Goal: Task Accomplishment & Management: Manage account settings

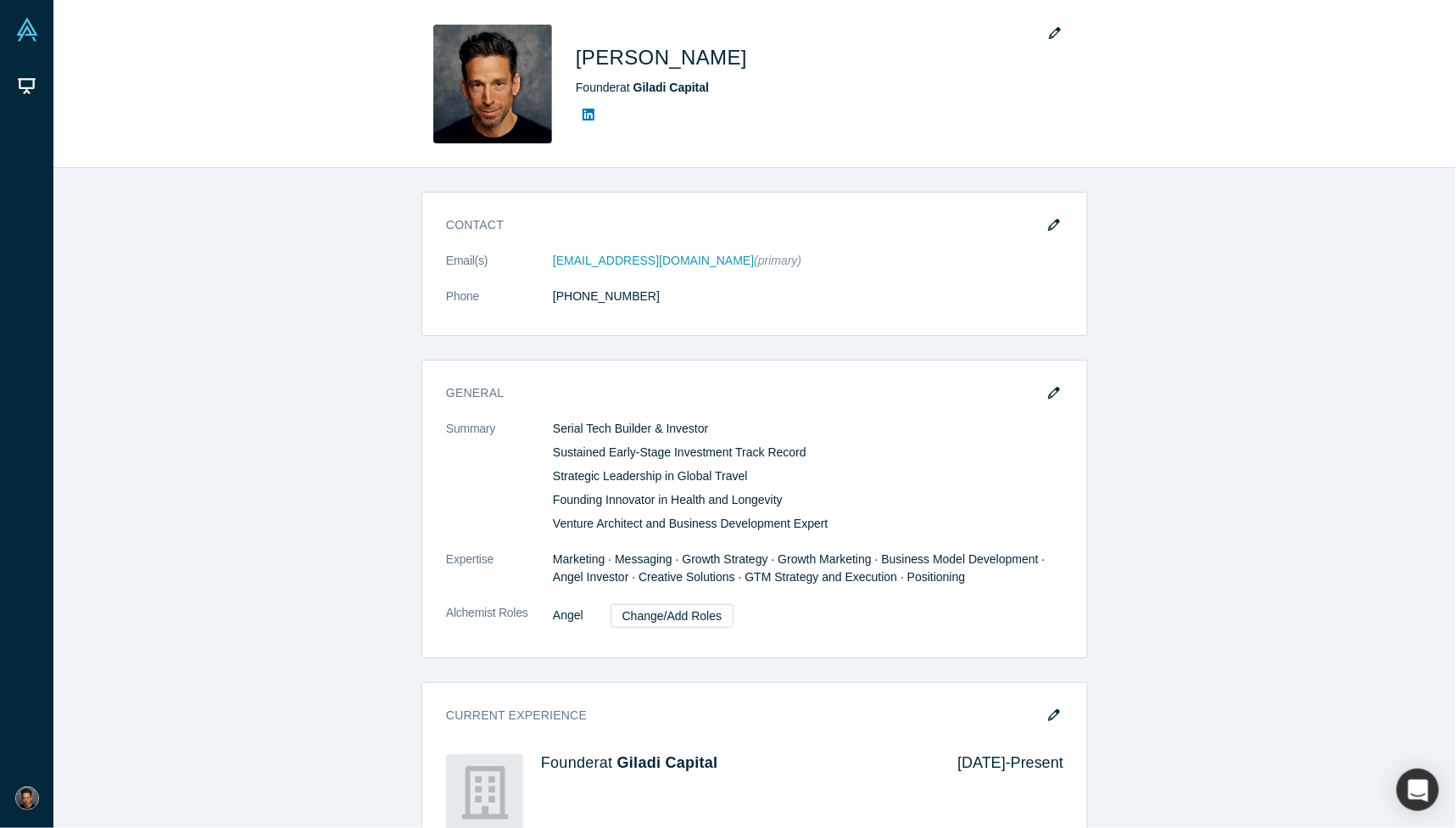
click at [304, 180] on div "Contact Email(s) [PERSON_NAME][EMAIL_ADDRESS][DOMAIN_NAME] (primary) Phone [PHO…" at bounding box center [755, 497] width 1403 height 660
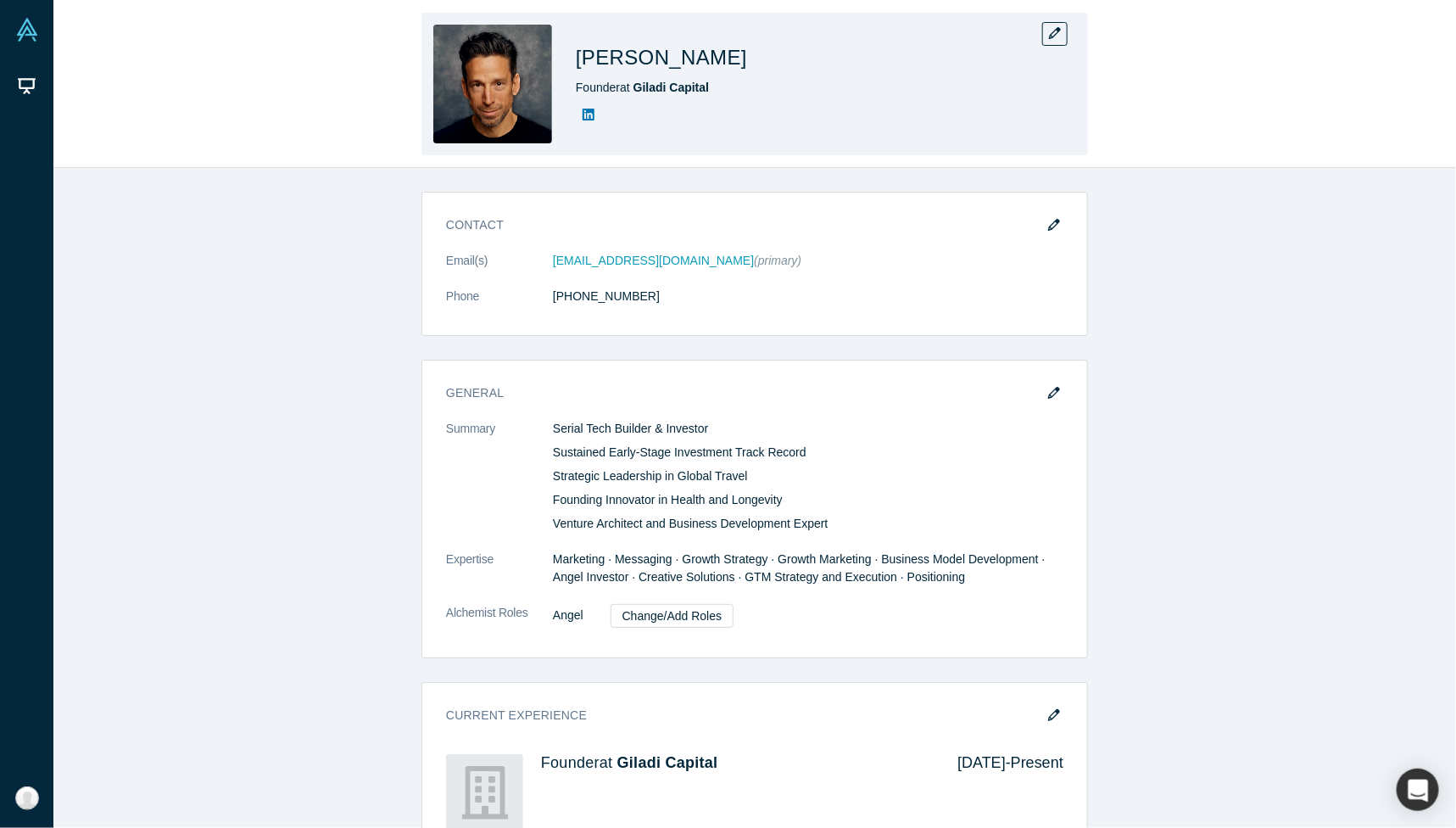
click at [494, 29] on img at bounding box center [492, 84] width 119 height 119
click at [1060, 32] on icon "button" at bounding box center [1055, 33] width 12 height 12
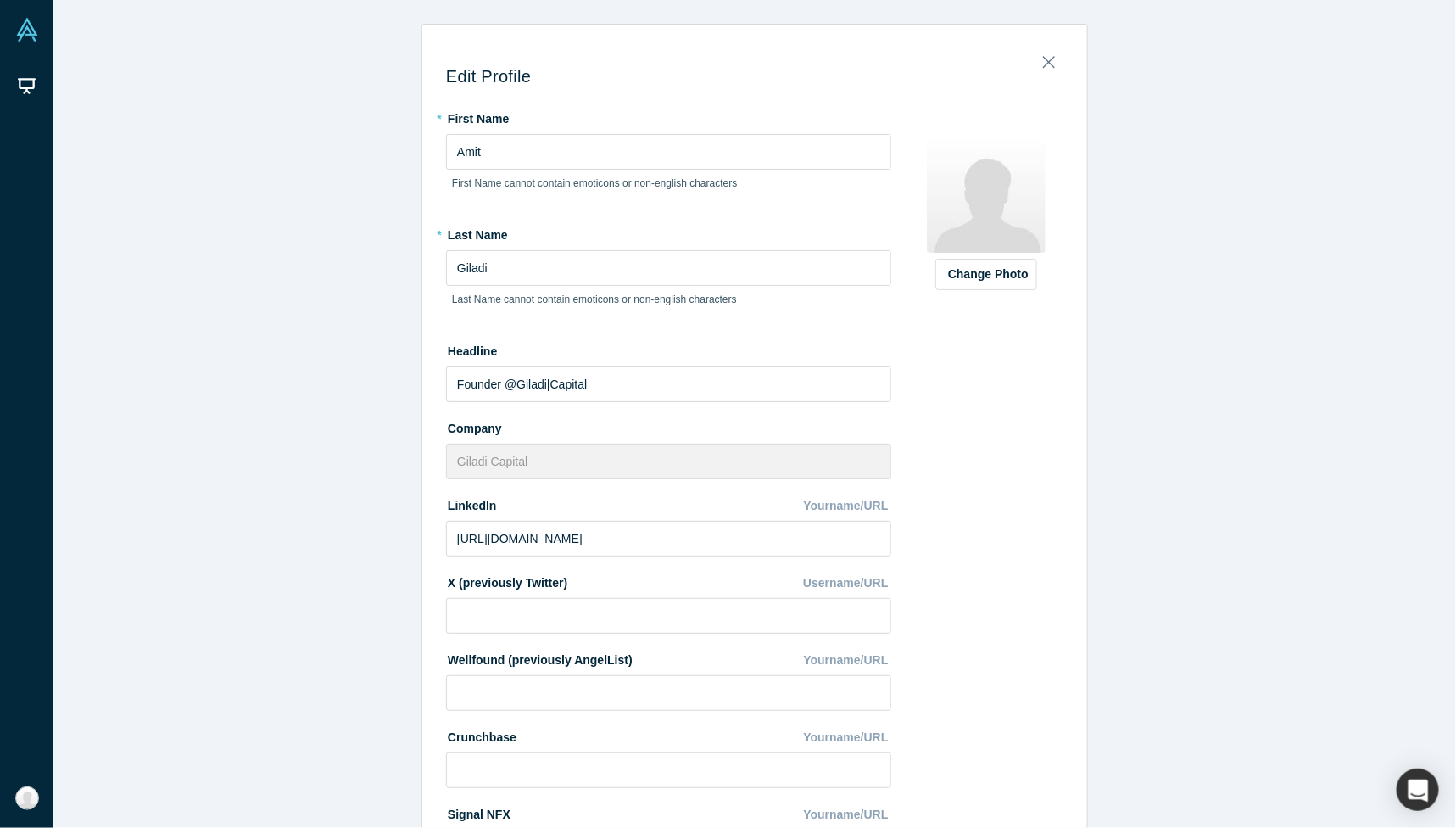
click at [992, 186] on img at bounding box center [987, 193] width 119 height 119
click at [984, 269] on button "Change Photo" at bounding box center [986, 274] width 101 height 31
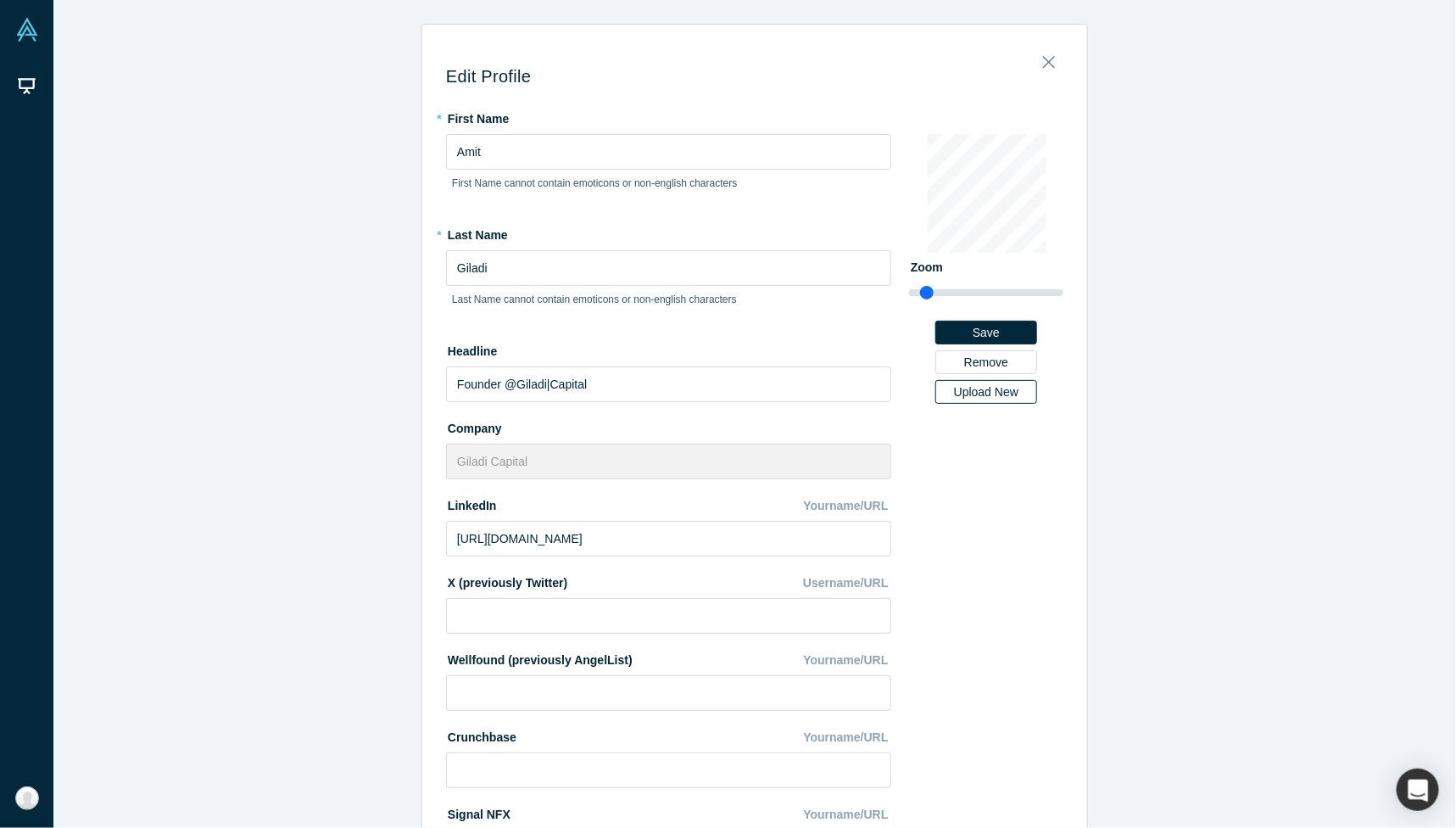
click at [978, 387] on div "Upload New" at bounding box center [987, 392] width 78 height 12
click at [0, 0] on input "Upload New" at bounding box center [0, 0] width 0 height 0
drag, startPoint x: 925, startPoint y: 289, endPoint x: 943, endPoint y: 289, distance: 18.0
click at [943, 289] on input "range" at bounding box center [986, 293] width 154 height 20
drag, startPoint x: 943, startPoint y: 292, endPoint x: 962, endPoint y: 295, distance: 19.2
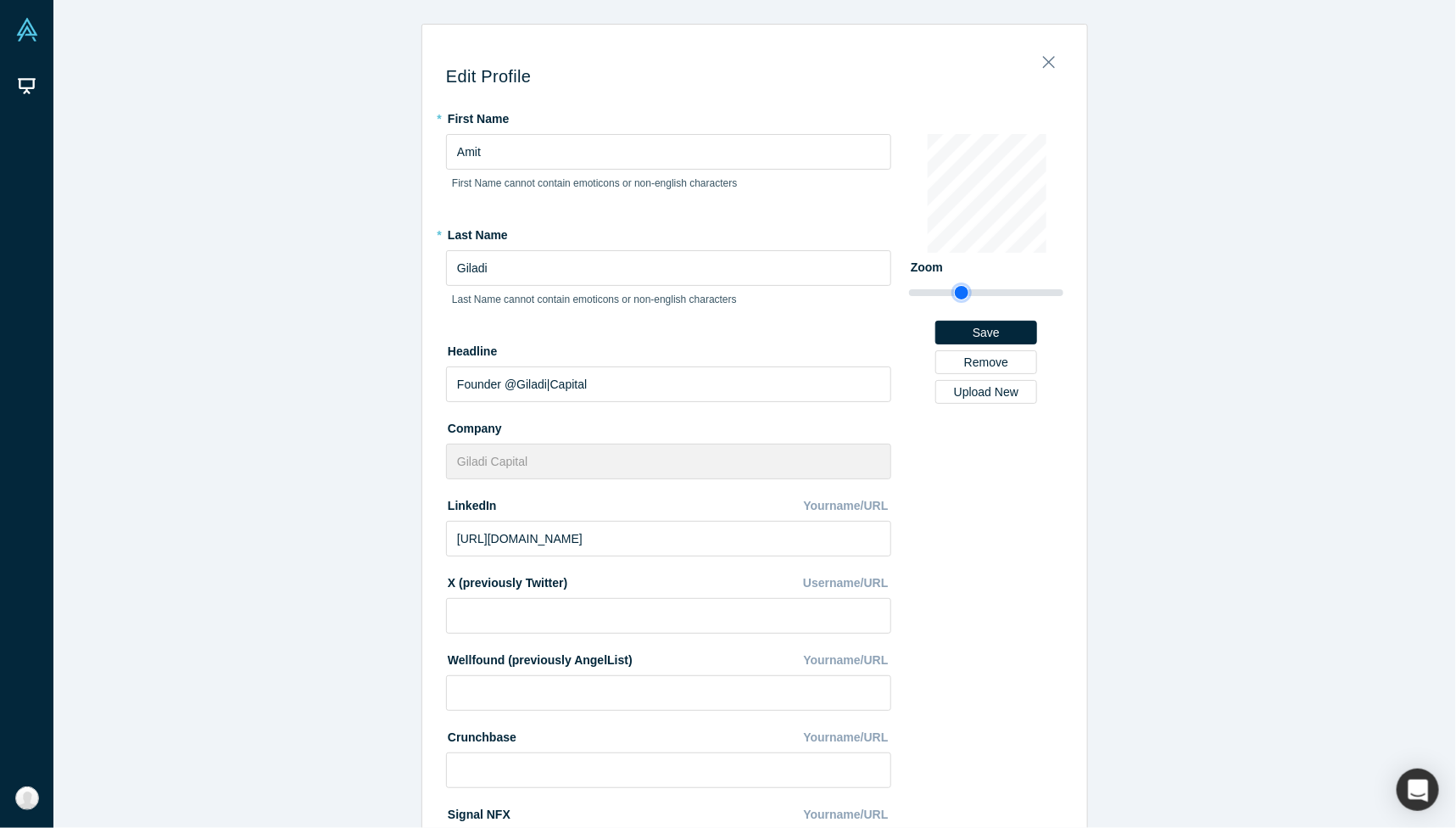
click at [962, 295] on input "range" at bounding box center [986, 293] width 154 height 20
click at [977, 258] on div "Change Photo Zoom Save Remove Upload New" at bounding box center [986, 254] width 154 height 299
type input "1.61"
click at [954, 295] on input "range" at bounding box center [986, 293] width 154 height 20
click at [993, 330] on button "Save" at bounding box center [986, 333] width 101 height 23
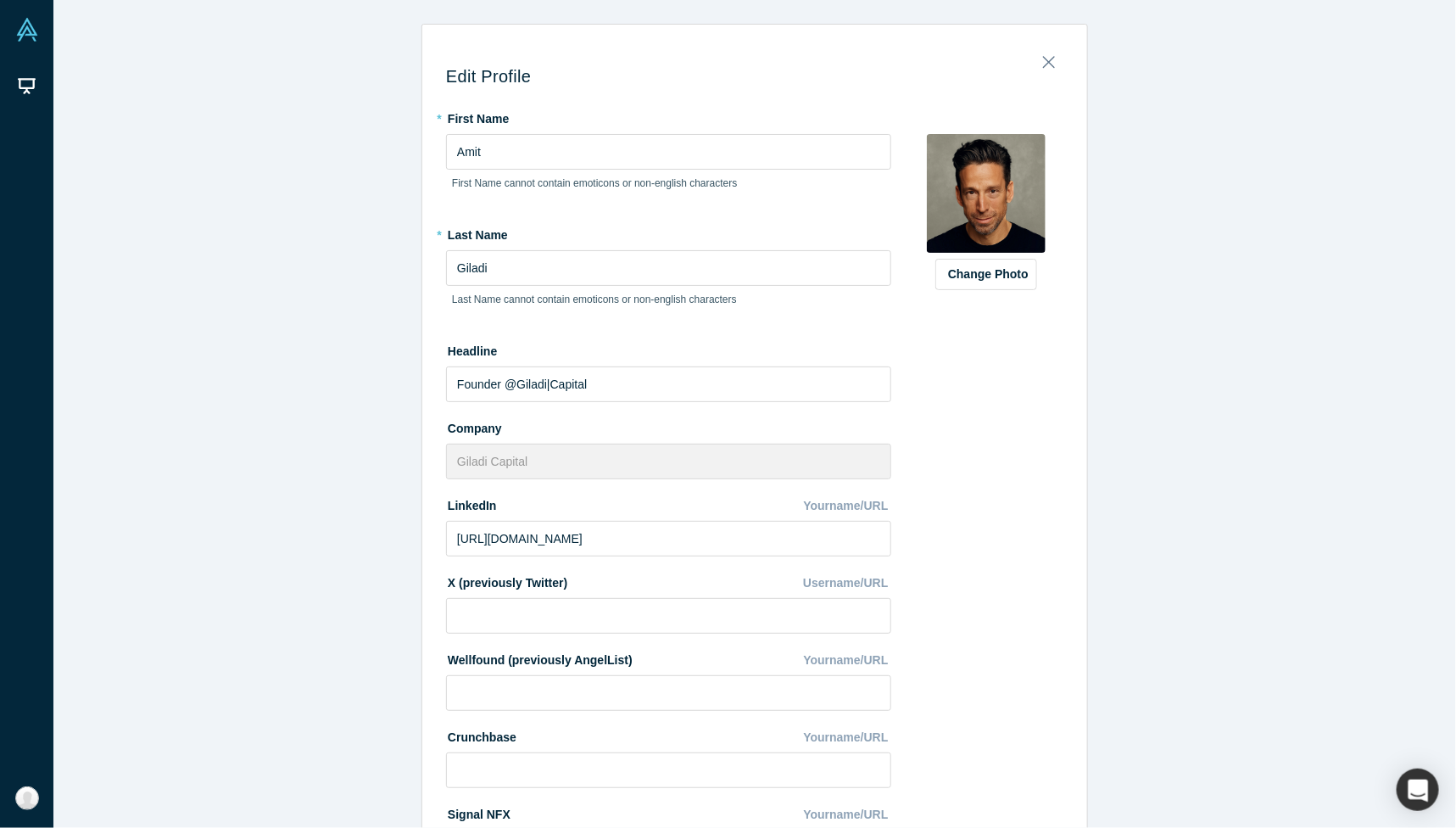
scroll to position [225, 0]
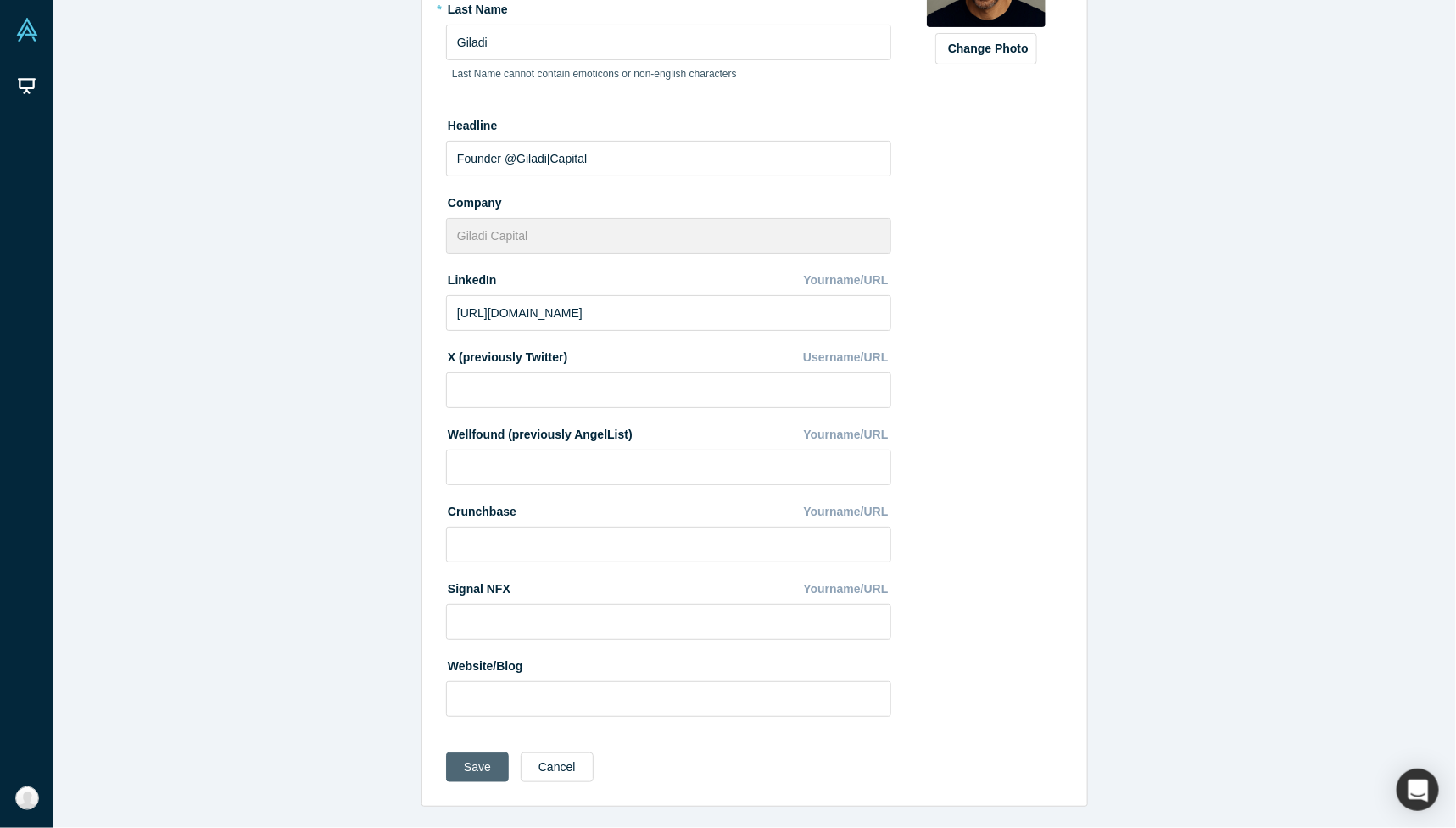
click at [478, 771] on button "Save" at bounding box center [477, 767] width 62 height 29
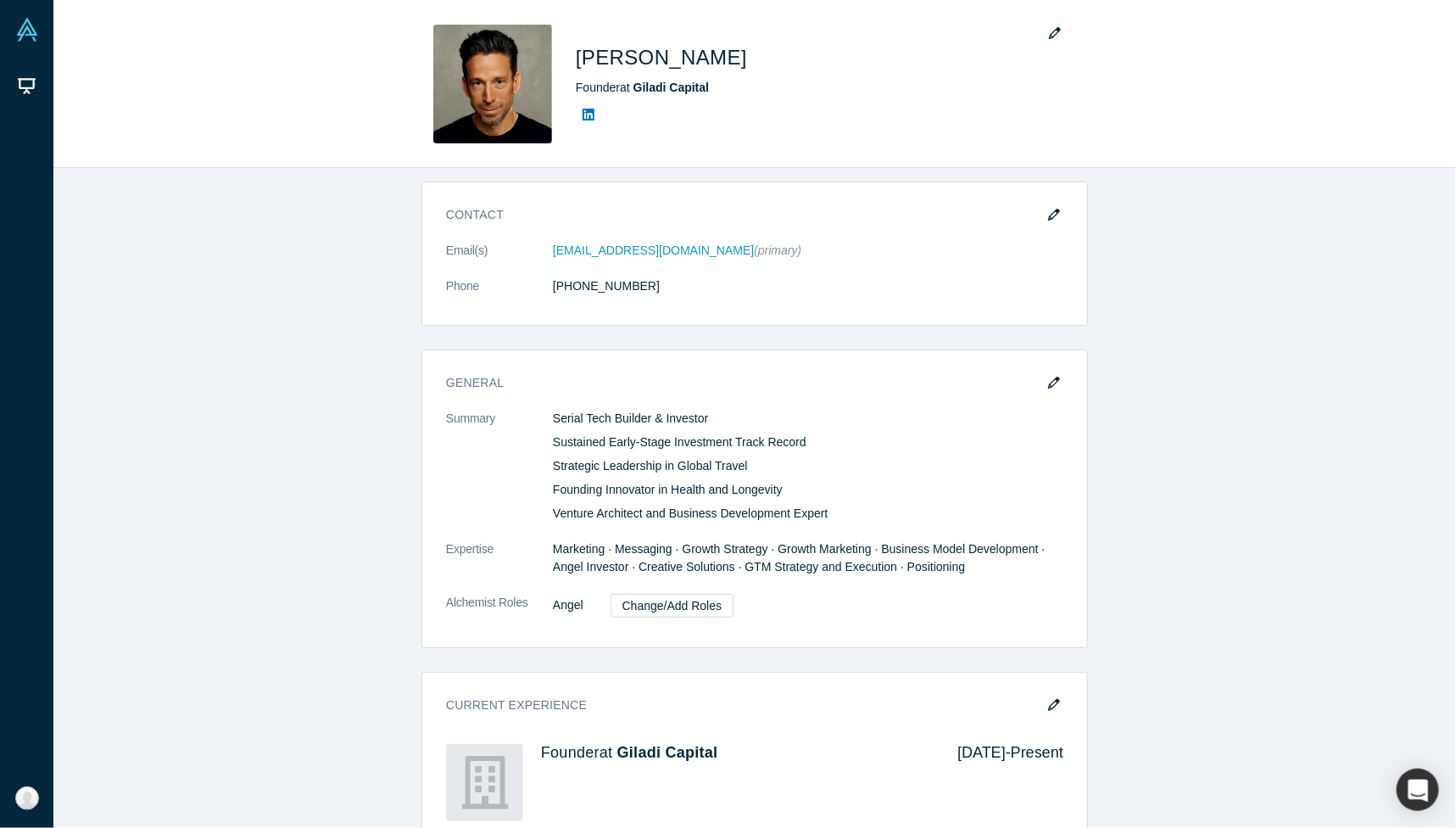
scroll to position [0, 0]
